Goal: Task Accomplishment & Management: Use online tool/utility

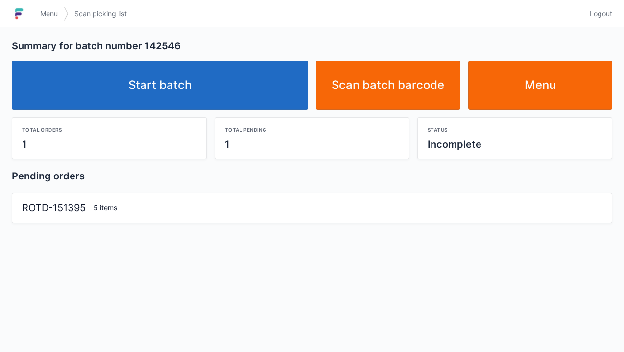
click at [258, 86] on link "Start batch" at bounding box center [160, 85] width 296 height 49
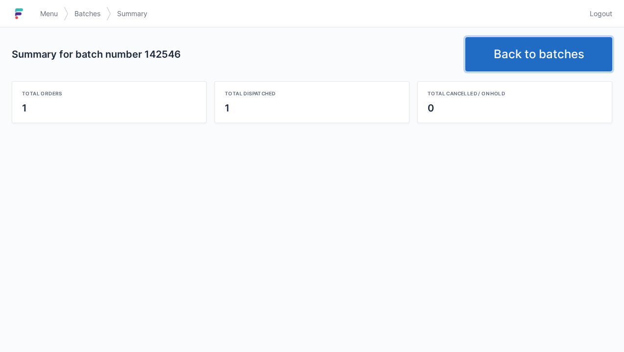
click at [556, 62] on link "Back to batches" at bounding box center [538, 54] width 147 height 34
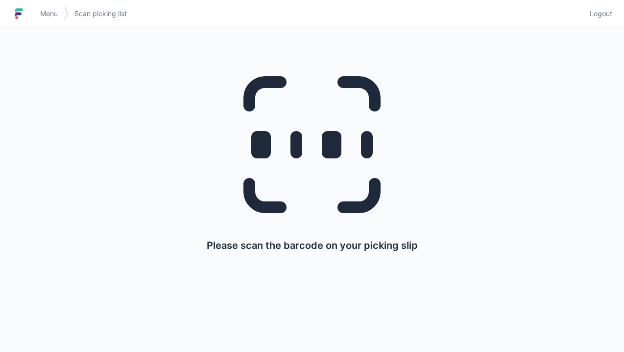
click at [592, 12] on span "Logout" at bounding box center [600, 14] width 23 height 10
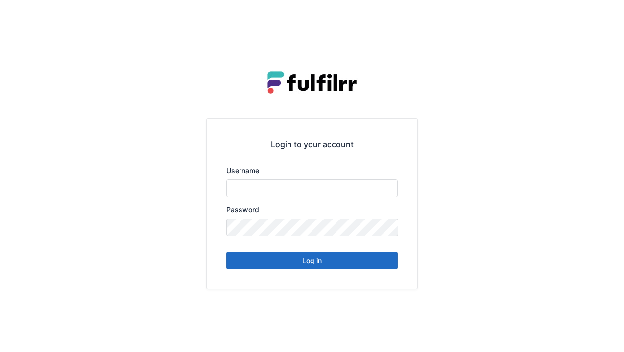
type input "******"
click at [338, 264] on button "Log in" at bounding box center [311, 261] width 171 height 18
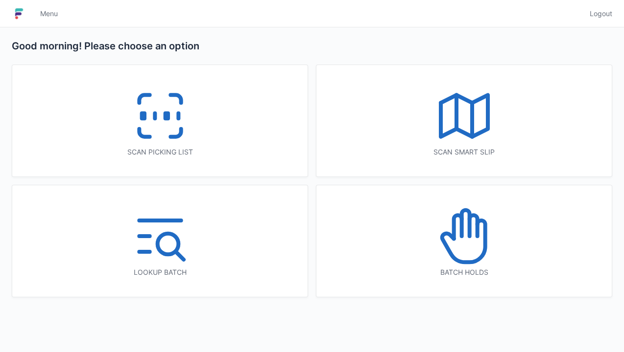
click at [164, 126] on icon at bounding box center [160, 116] width 63 height 63
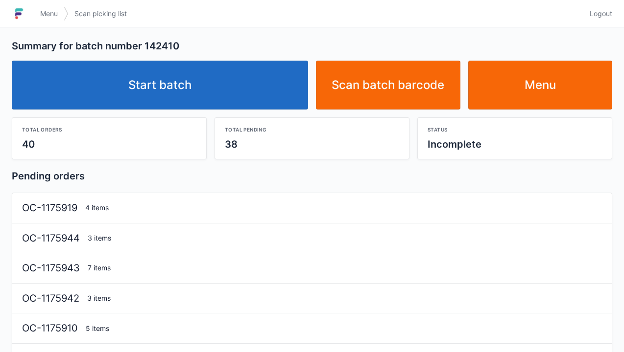
click at [234, 82] on link "Start batch" at bounding box center [160, 85] width 296 height 49
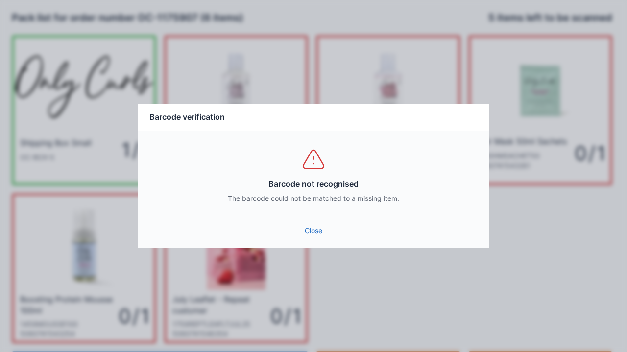
click at [316, 236] on link "Close" at bounding box center [313, 231] width 336 height 18
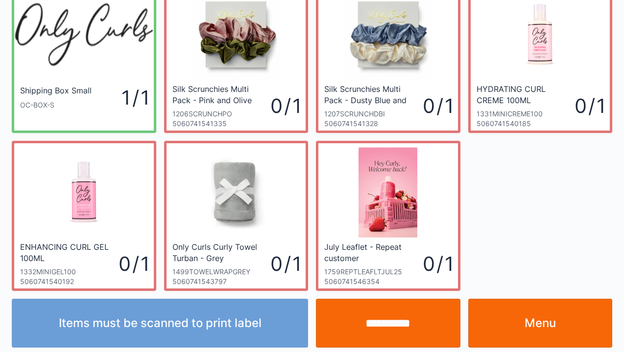
scroll to position [57, 0]
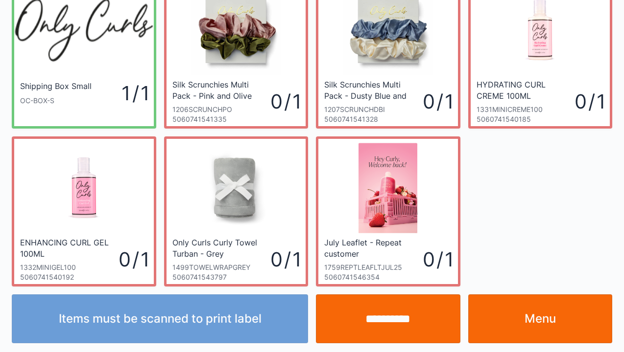
click at [541, 325] on link "Menu" at bounding box center [540, 319] width 144 height 49
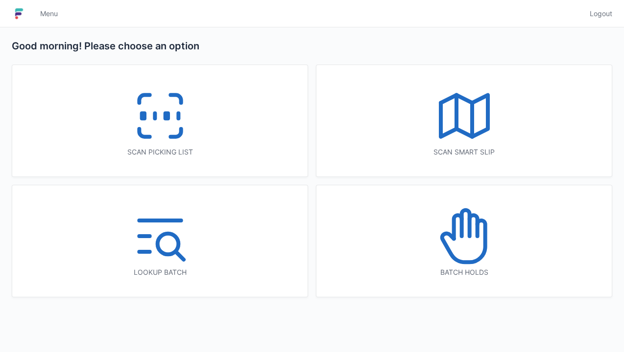
click at [185, 130] on icon at bounding box center [160, 116] width 63 height 63
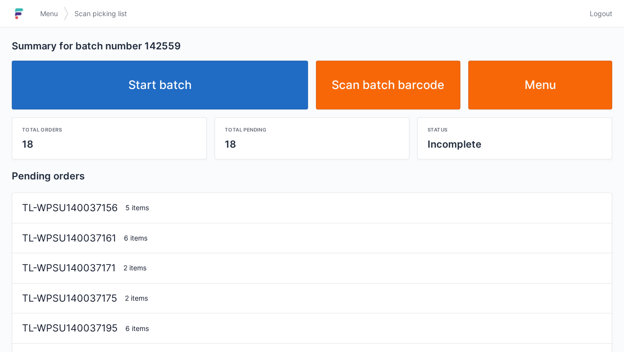
click at [267, 91] on link "Start batch" at bounding box center [160, 85] width 296 height 49
